Goal: Information Seeking & Learning: Learn about a topic

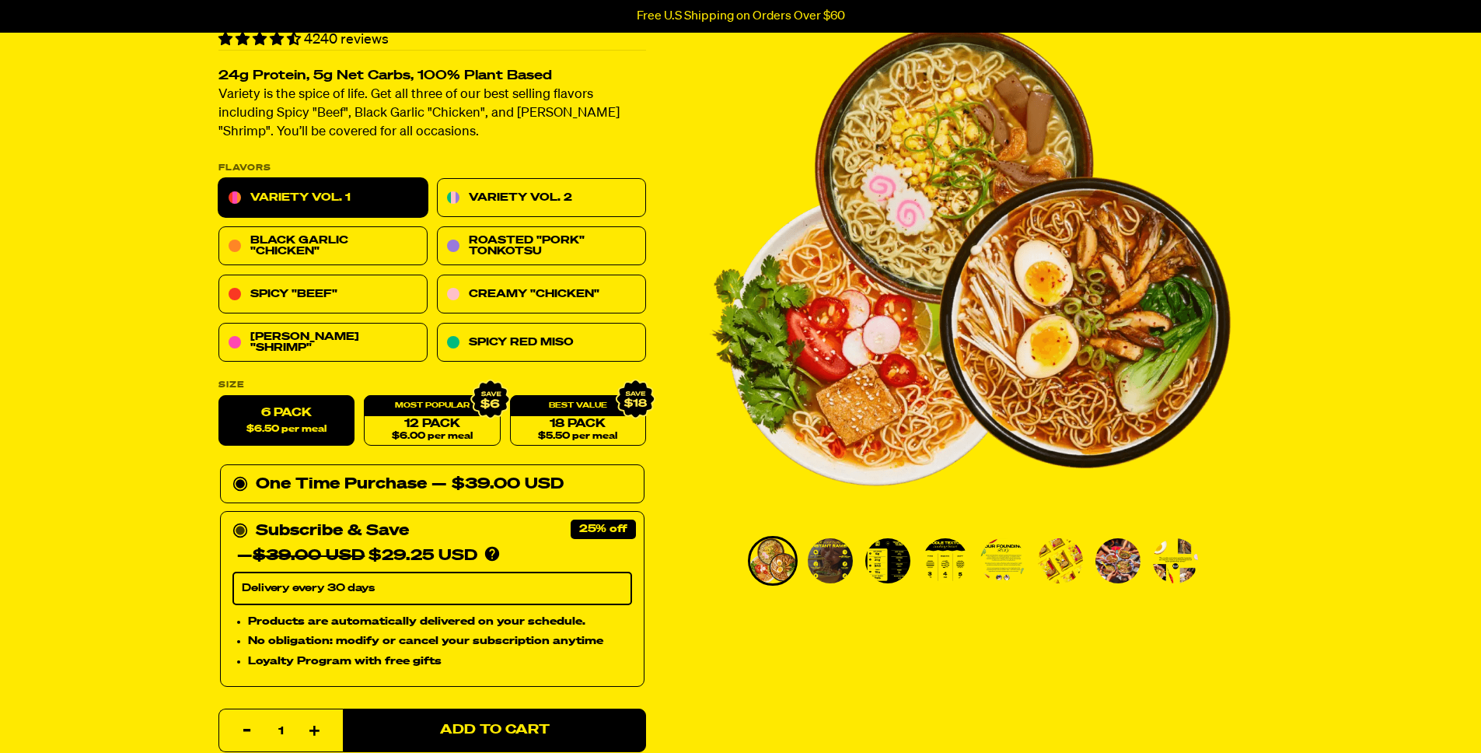
scroll to position [107, 0]
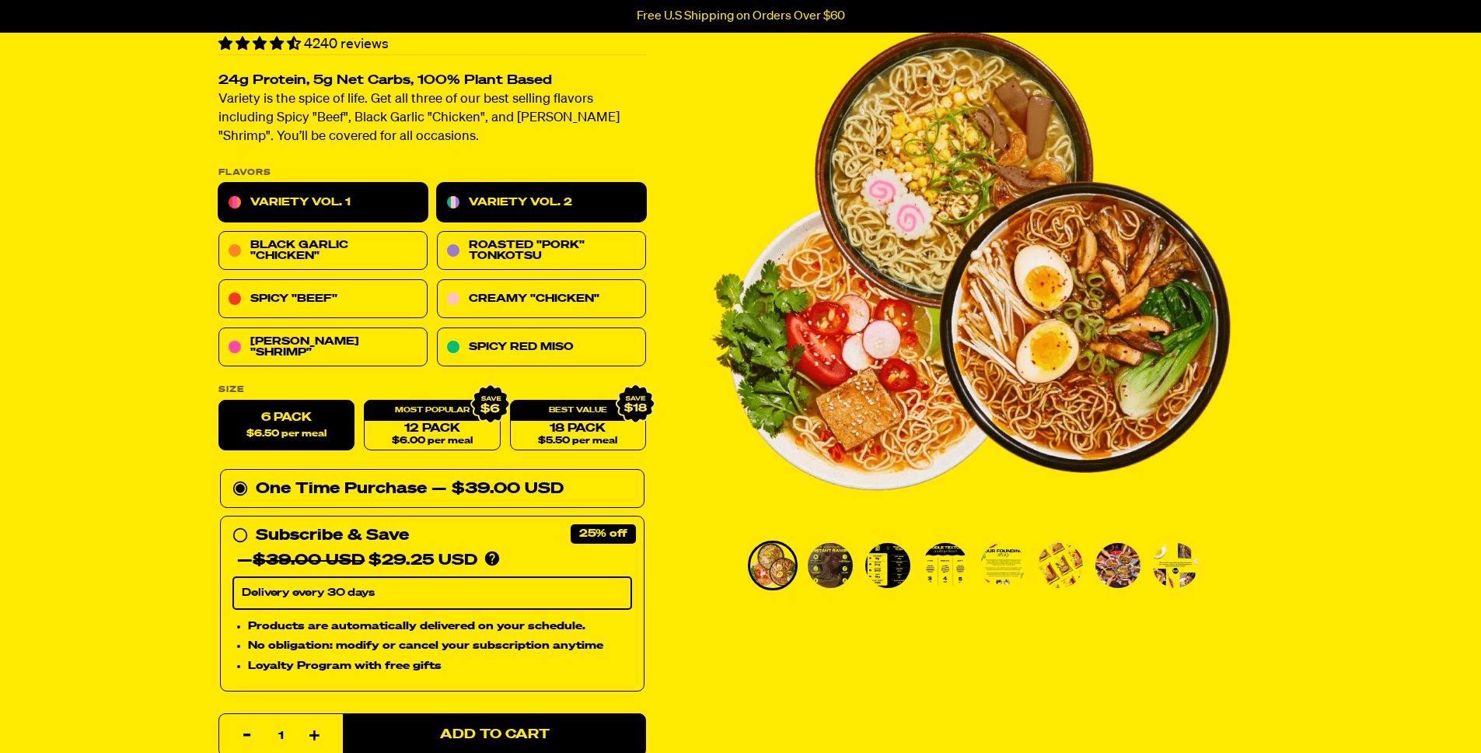
click at [505, 197] on link "Variety Vol. 2" at bounding box center [541, 202] width 209 height 39
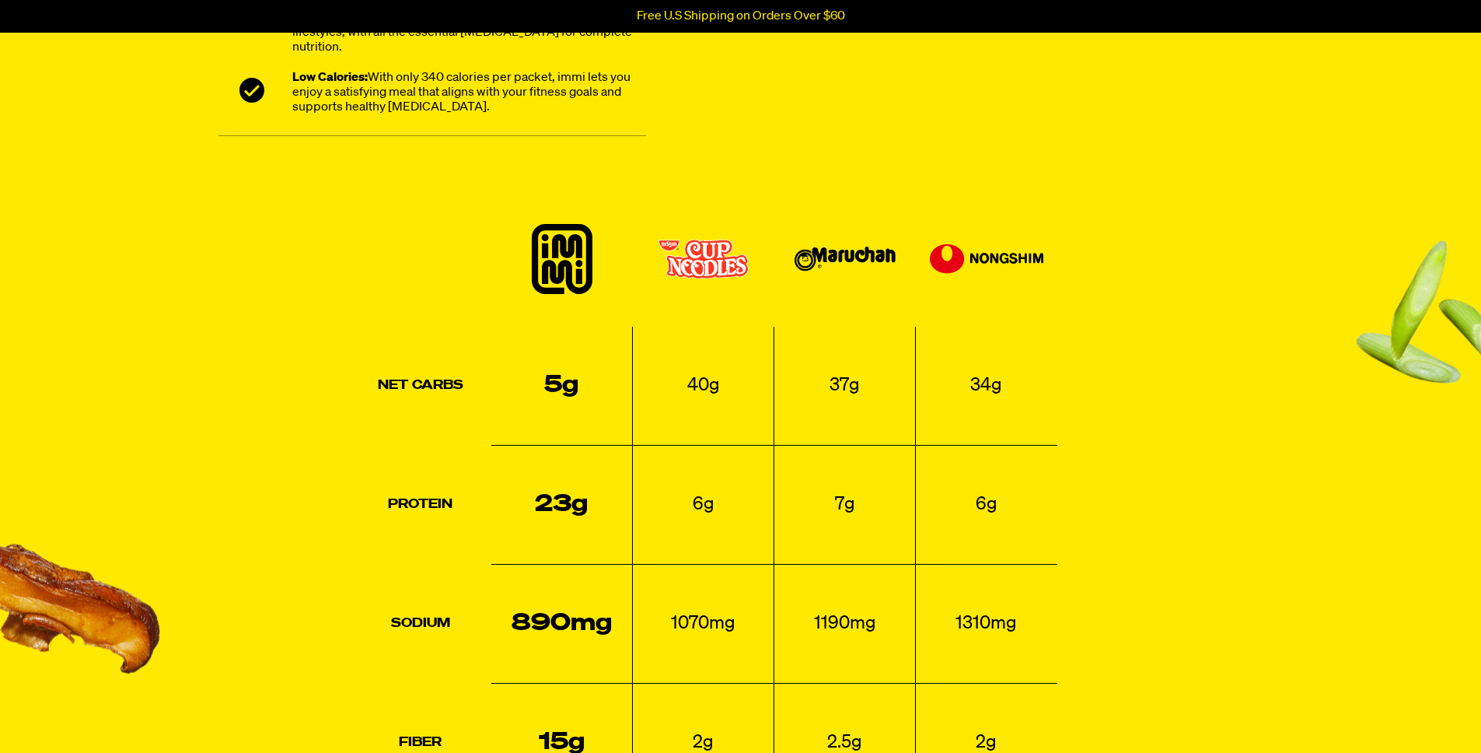
scroll to position [1427, 0]
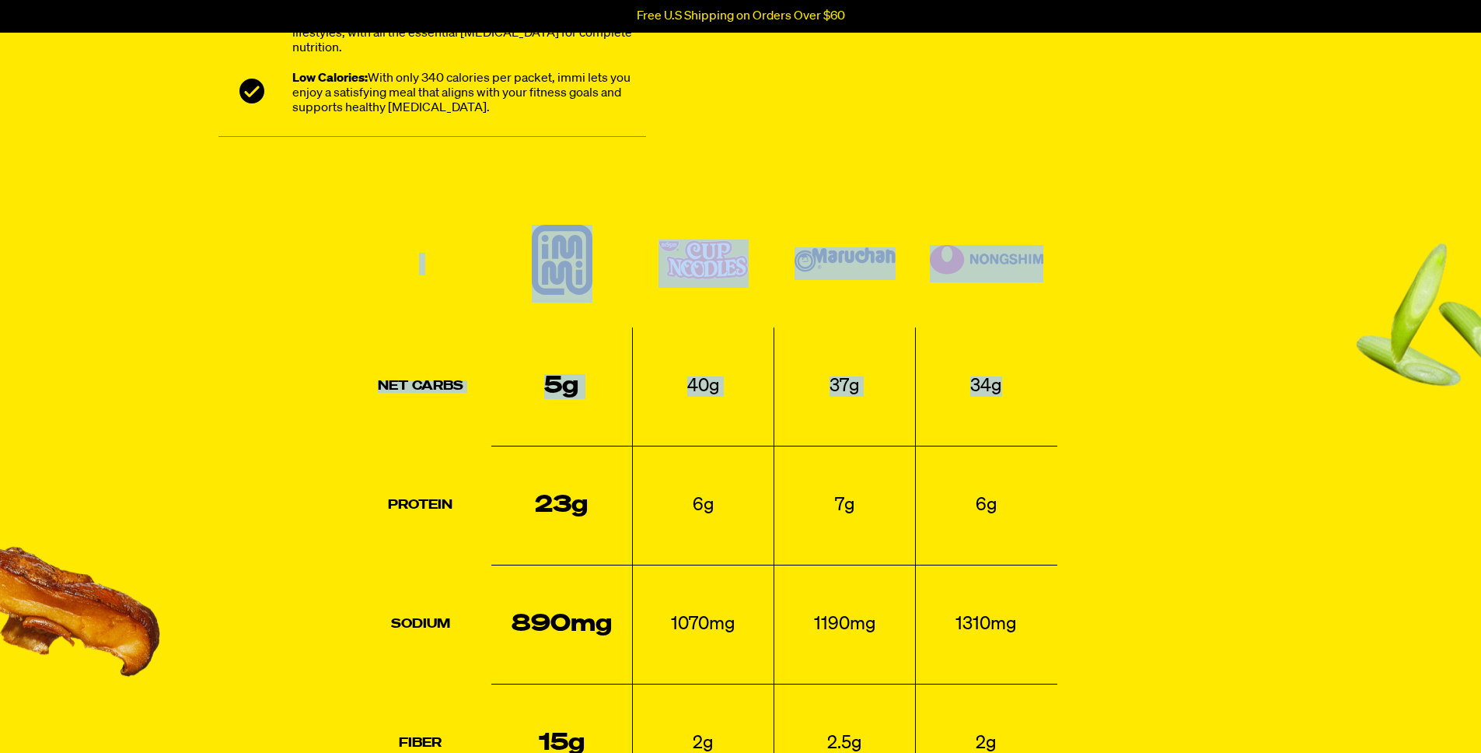
drag, startPoint x: 489, startPoint y: 253, endPoint x: 1073, endPoint y: 438, distance: 612.5
click at [1073, 438] on div "Net Carbs 5g 40g 37g 34g Protein 23g 6g 7g 6g Sodium 890mg 1070mg 1190mg 1310mg…" at bounding box center [740, 589] width 1045 height 749
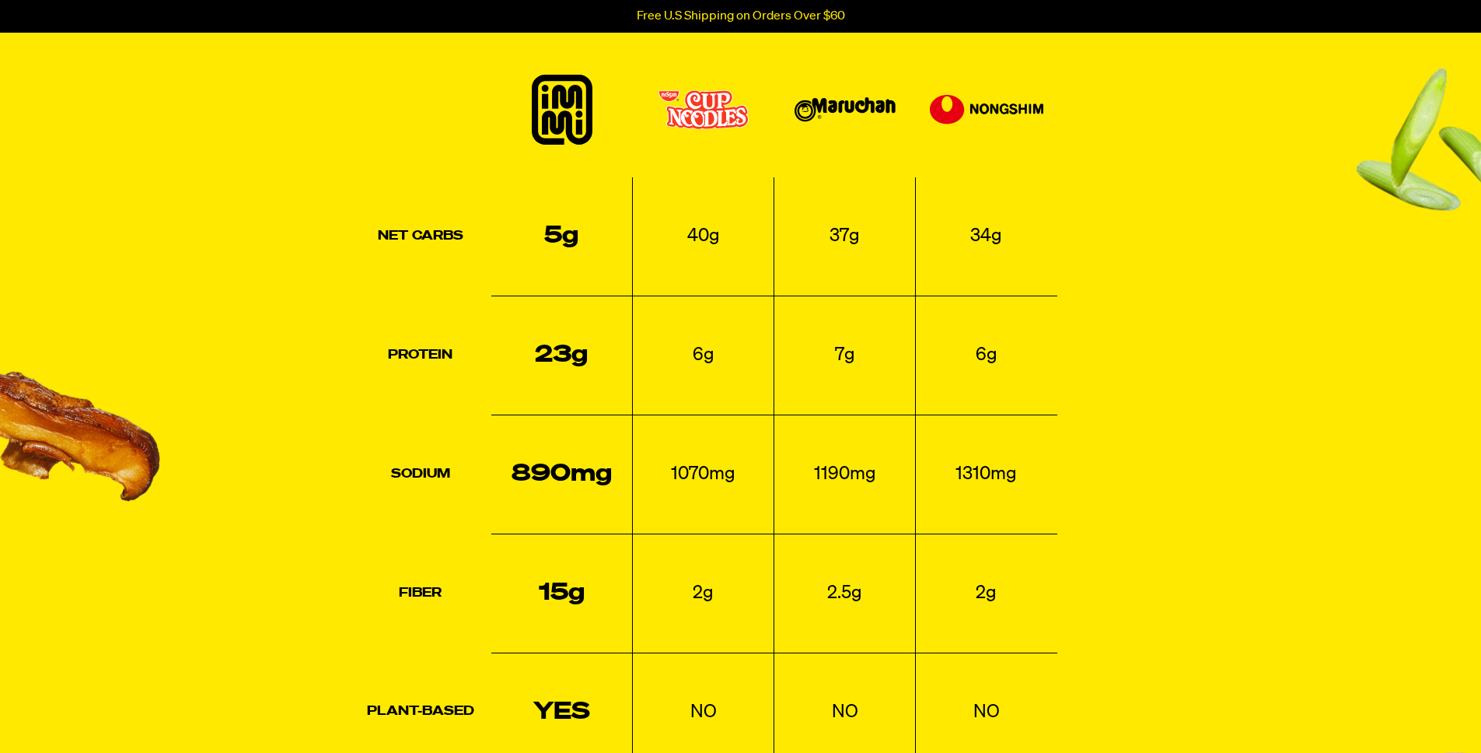
scroll to position [1581, 0]
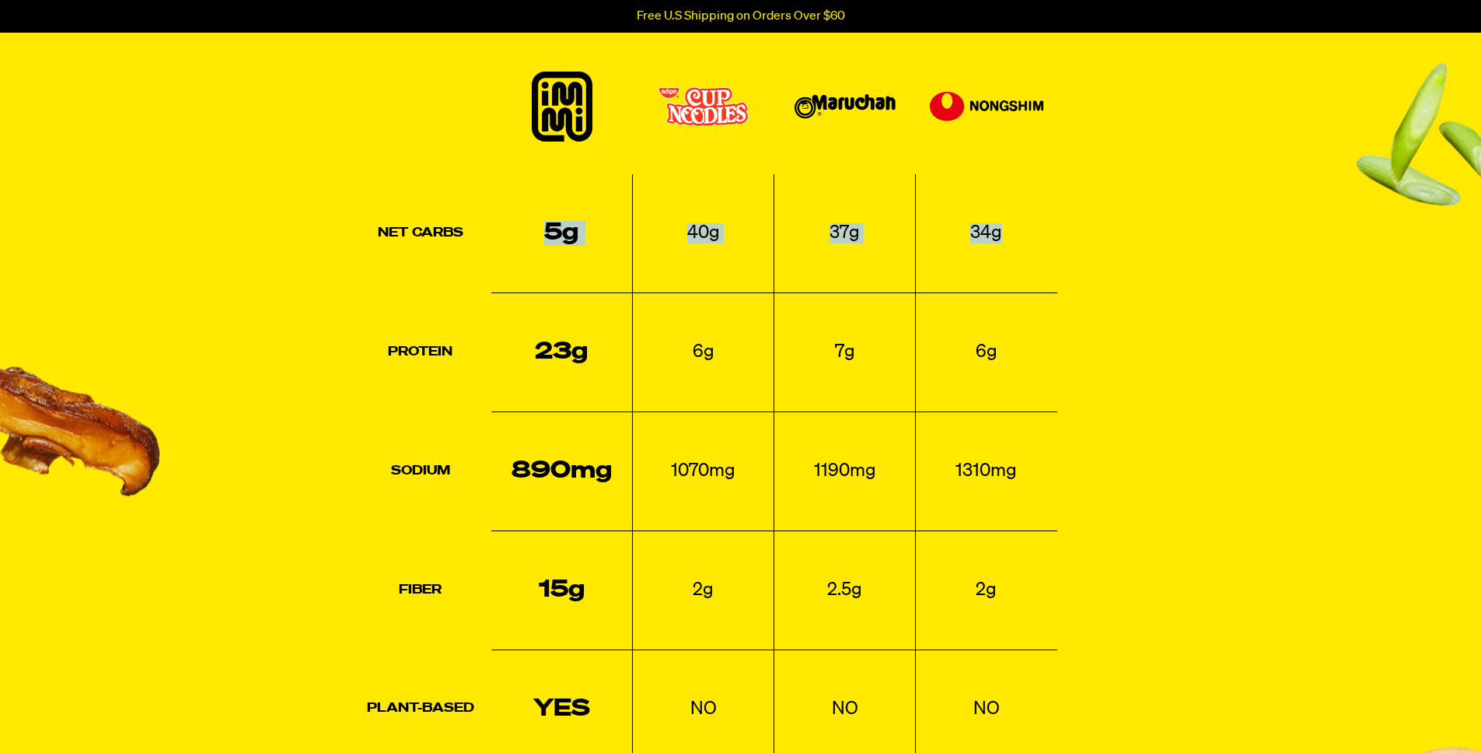
drag, startPoint x: 515, startPoint y: 226, endPoint x: 1025, endPoint y: 254, distance: 510.8
click at [1029, 256] on tr "Net Carbs 5g 40g 37g 34g" at bounding box center [703, 233] width 707 height 119
click at [1025, 254] on td "34g" at bounding box center [986, 233] width 141 height 119
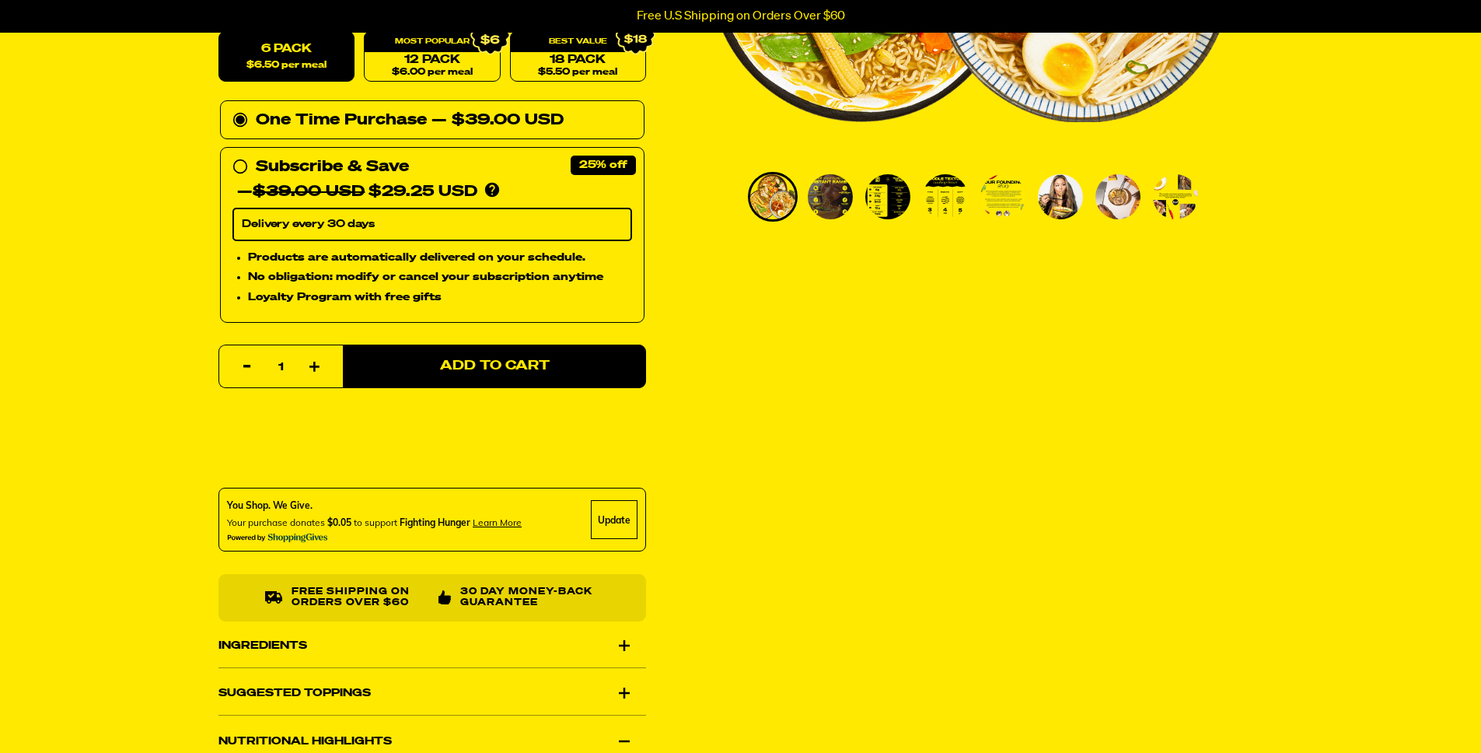
scroll to position [0, 0]
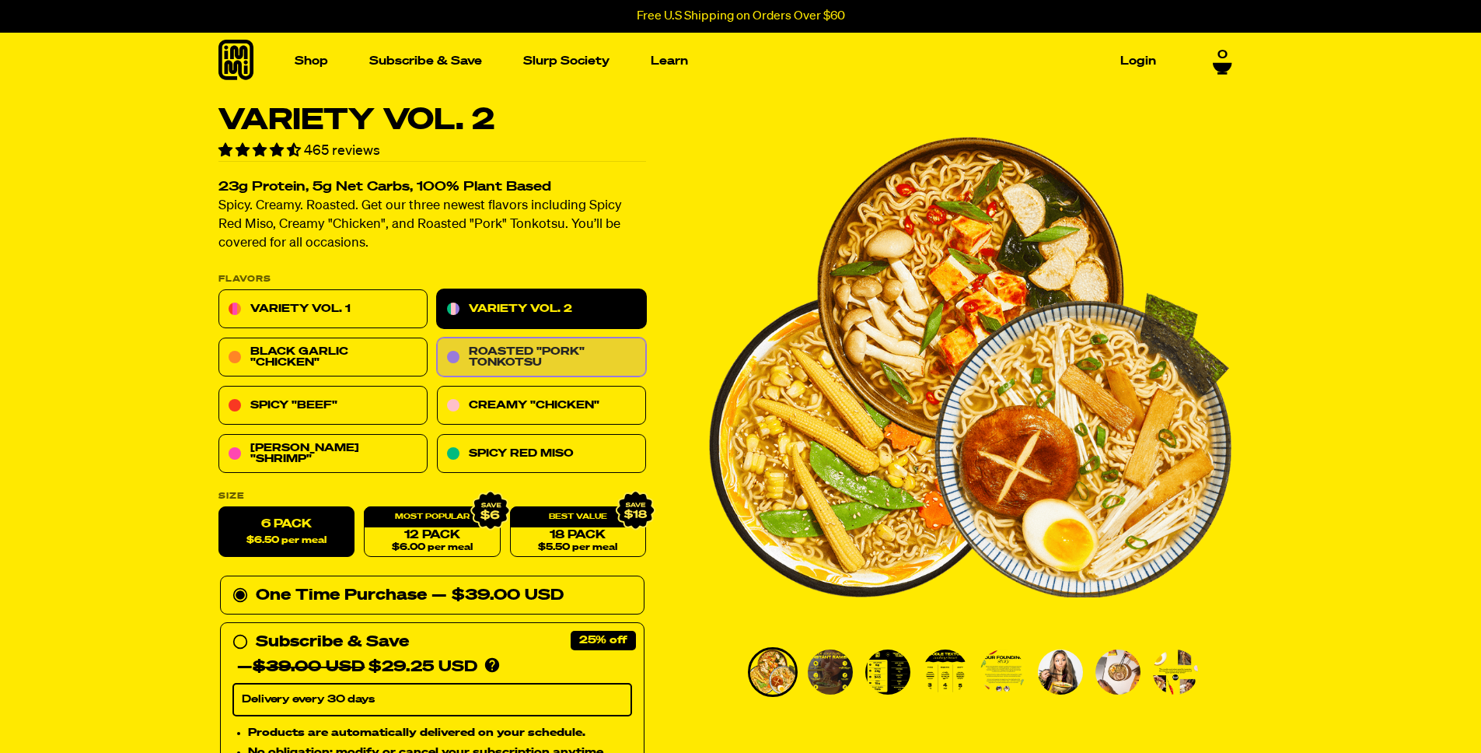
click at [560, 362] on link "Roasted "Pork" Tonkotsu" at bounding box center [541, 357] width 209 height 39
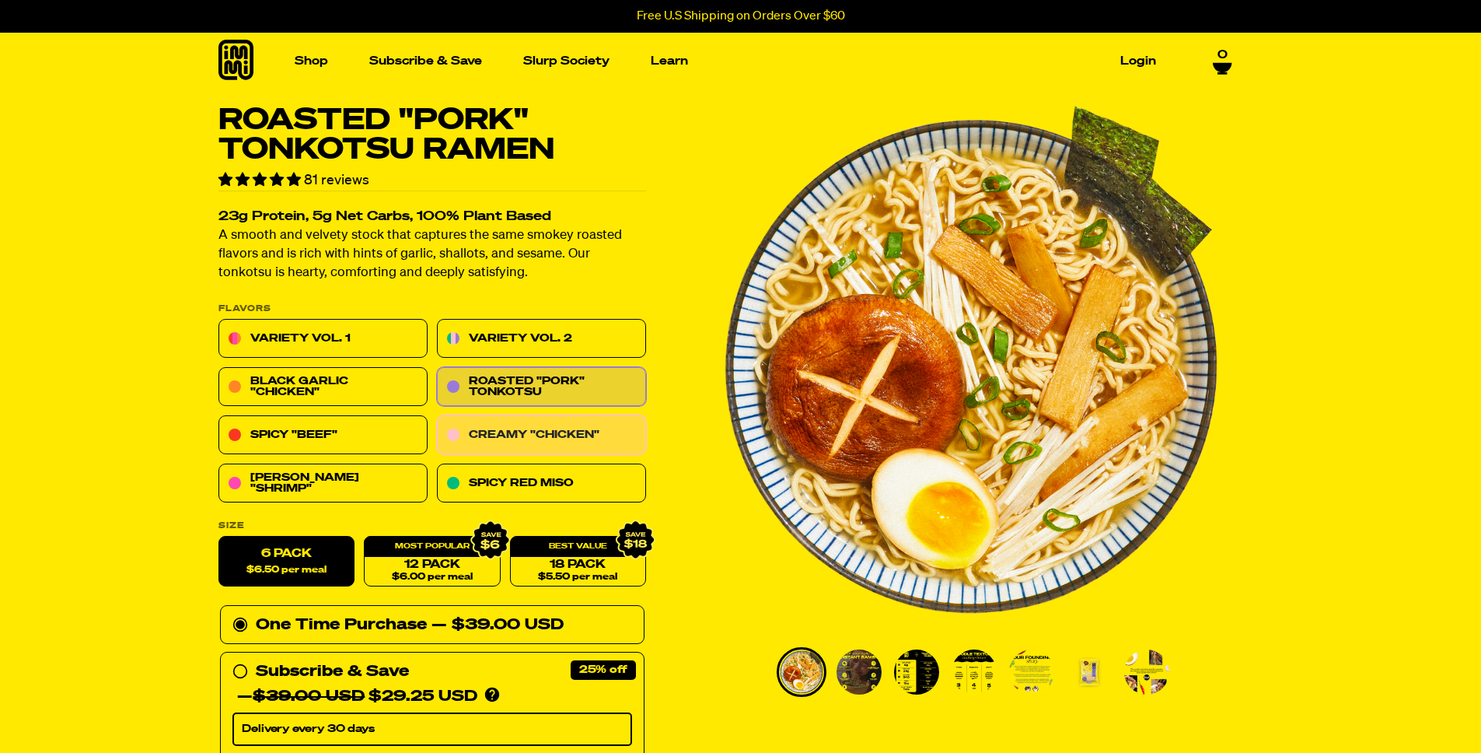
scroll to position [36, 0]
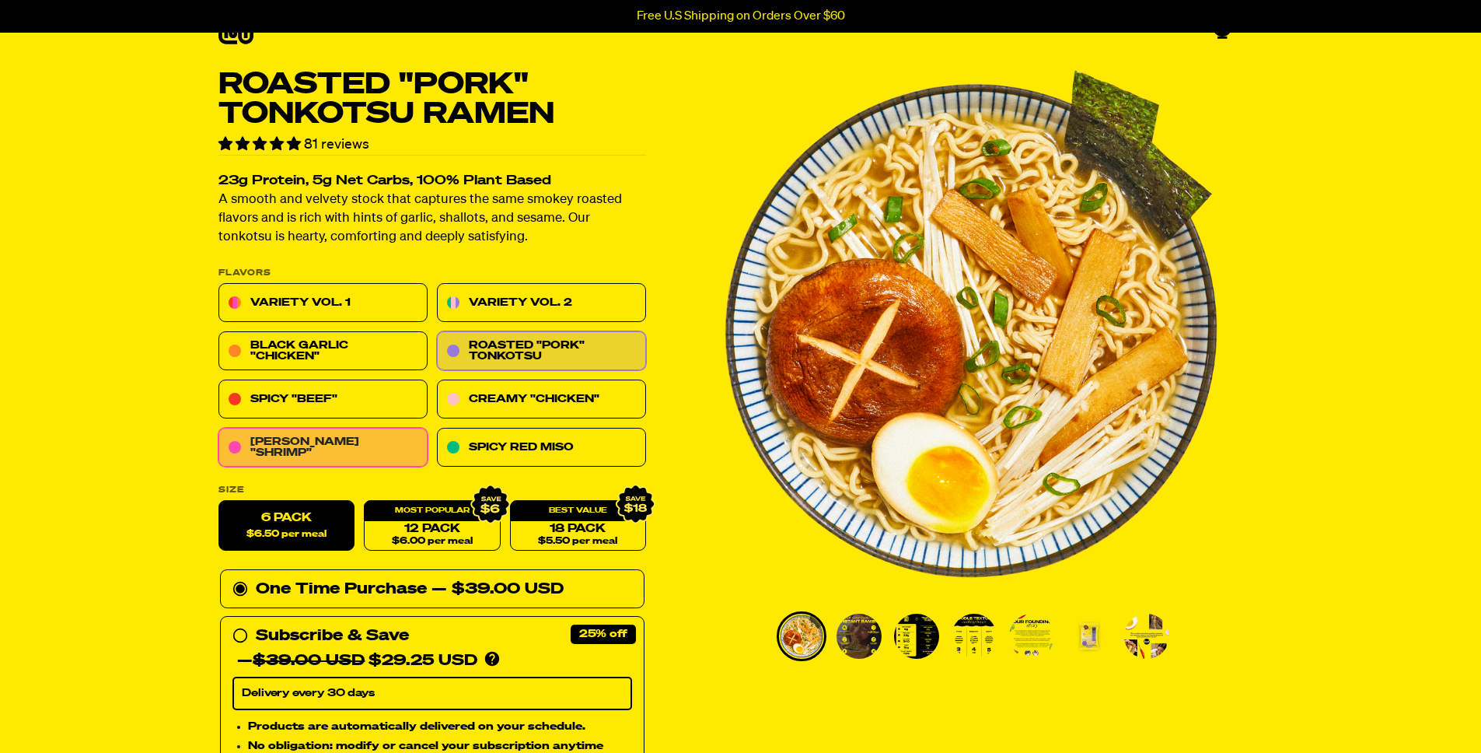
click at [316, 439] on link "[PERSON_NAME] "Shrimp"" at bounding box center [322, 447] width 209 height 39
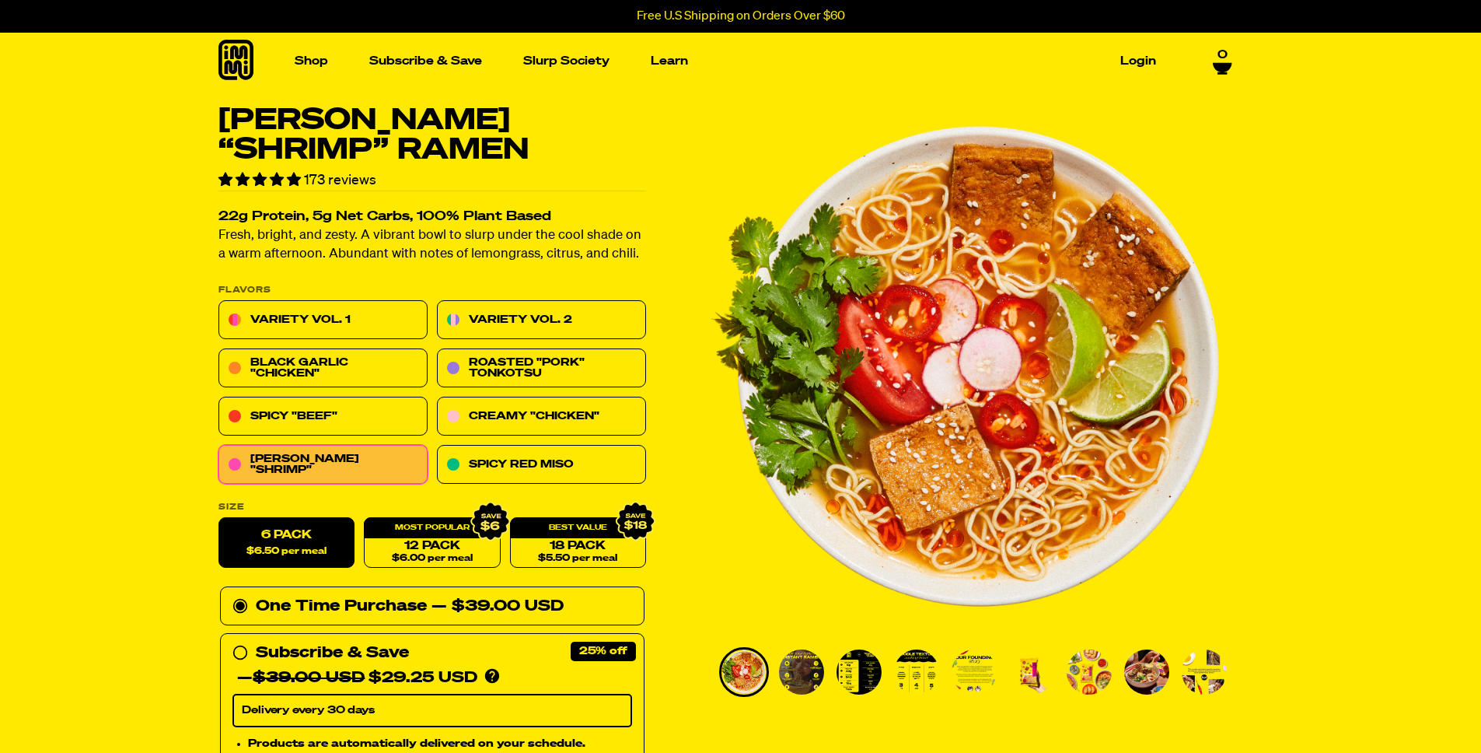
click at [407, 245] on p "Fresh, bright, and zesty. A vibrant bowl to slurp under the cool shade on a war…" at bounding box center [432, 245] width 428 height 37
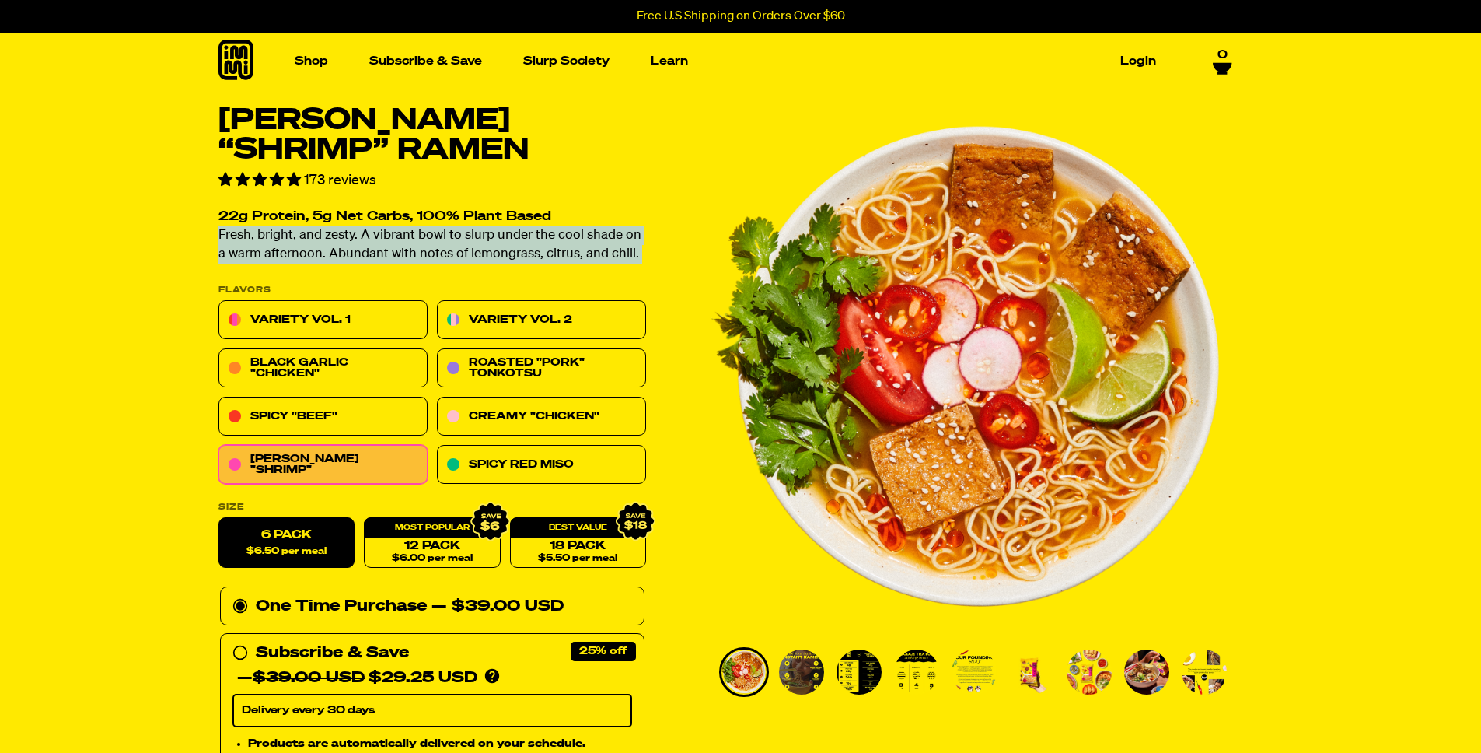
click at [407, 245] on p "Fresh, bright, and zesty. A vibrant bowl to slurp under the cool shade on a war…" at bounding box center [432, 245] width 428 height 37
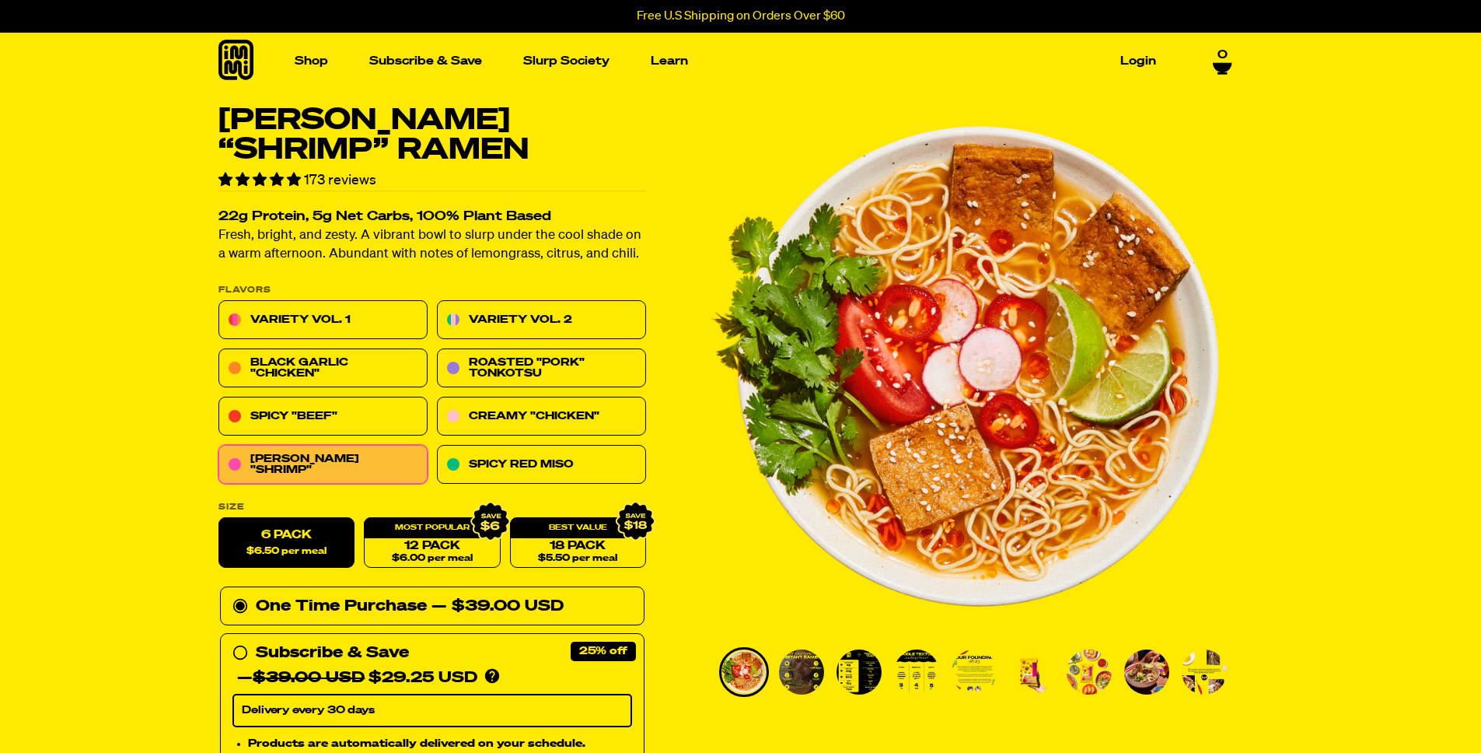
click at [473, 245] on p "Fresh, bright, and zesty. A vibrant bowl to slurp under the cool shade on a war…" at bounding box center [432, 245] width 428 height 37
